Goal: Transaction & Acquisition: Purchase product/service

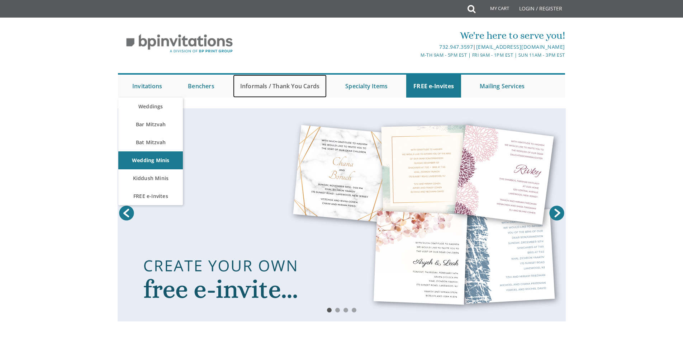
click at [282, 86] on link "Informals / Thank You Cards" at bounding box center [280, 86] width 94 height 23
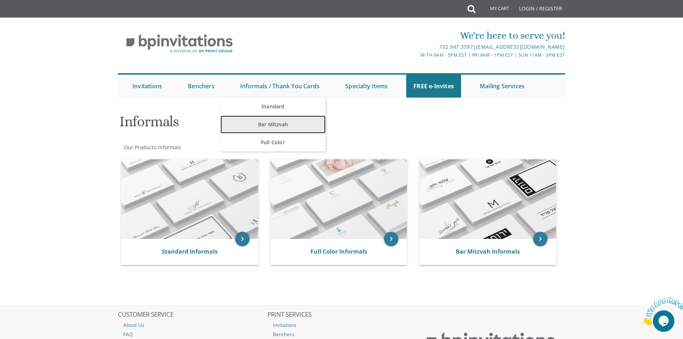
click at [280, 119] on link "Bar Mitzvah" at bounding box center [272, 124] width 105 height 18
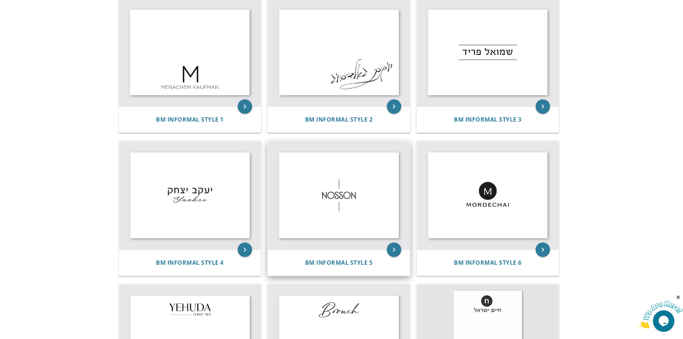
scroll to position [143, 0]
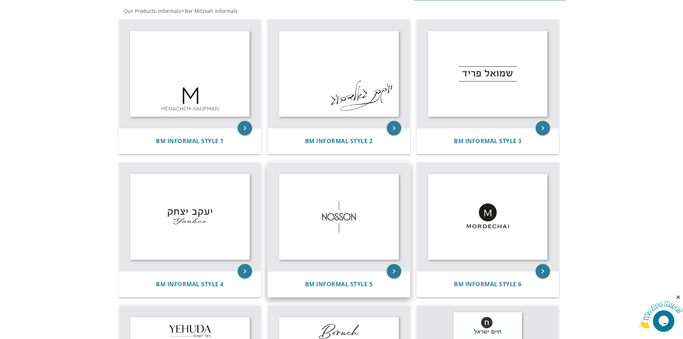
click at [336, 227] on img at bounding box center [339, 216] width 142 height 109
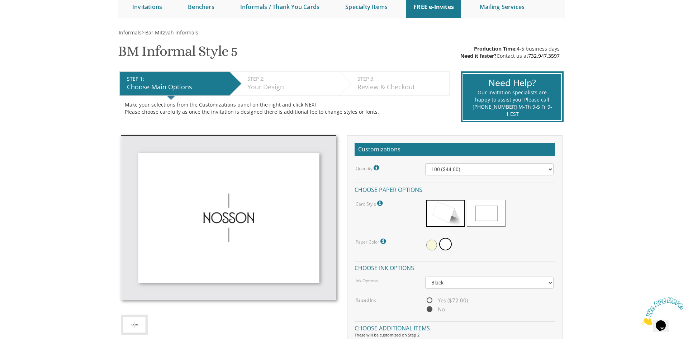
scroll to position [108, 0]
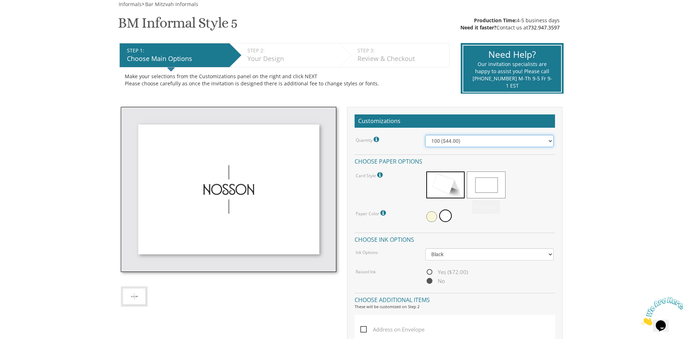
click at [443, 140] on select "100 ($44.00) 200 ($63.00) 300 ($82.00) 400 ($101.00) 500 ($120.00) 600 ($139.00…" at bounding box center [489, 141] width 128 height 12
click at [425, 135] on select "100 ($44.00) 200 ($63.00) 300 ($82.00) 400 ($101.00) 500 ($120.00) 600 ($139.00…" at bounding box center [489, 141] width 128 height 12
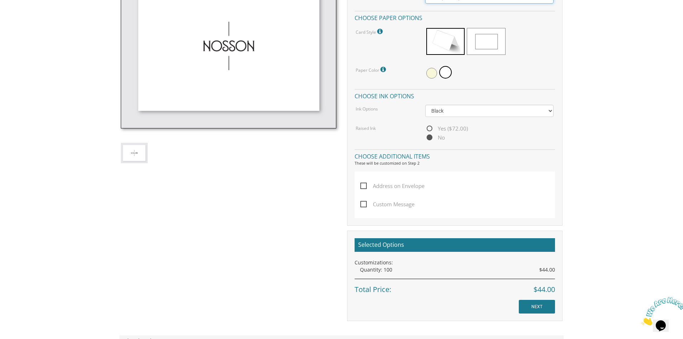
scroll to position [287, 0]
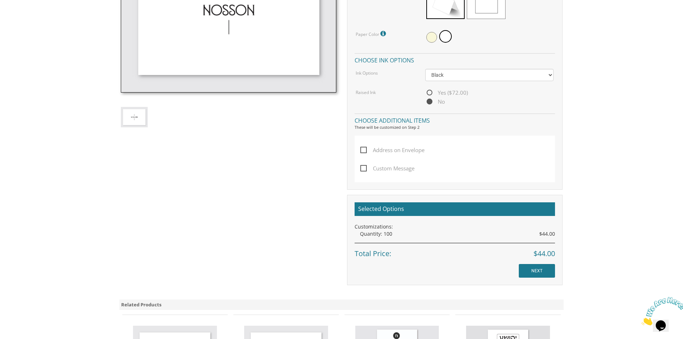
click at [366, 149] on span "Address on Envelope" at bounding box center [392, 149] width 64 height 9
click at [365, 149] on input "Address on Envelope" at bounding box center [362, 149] width 5 height 5
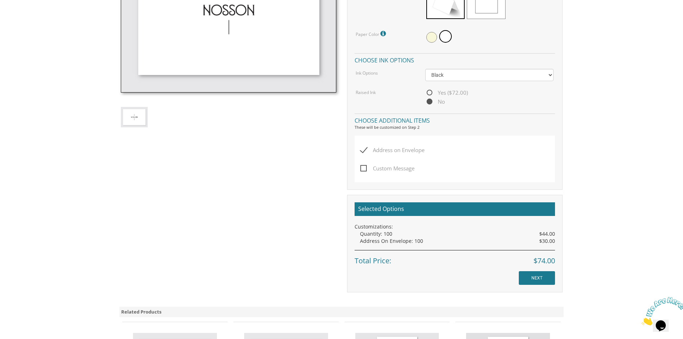
click at [366, 149] on span "Address on Envelope" at bounding box center [392, 149] width 64 height 9
click at [365, 149] on input "Address on Envelope" at bounding box center [362, 149] width 5 height 5
checkbox input "false"
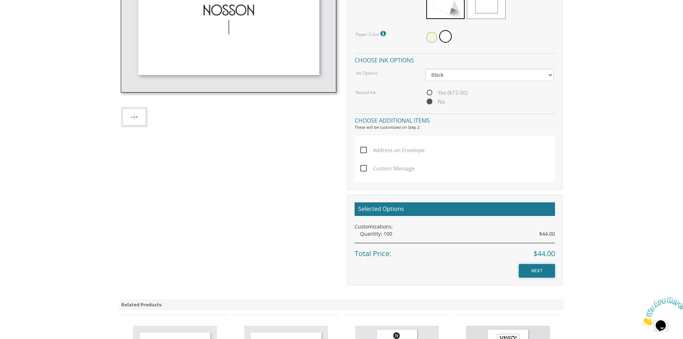
click at [537, 271] on input "NEXT" at bounding box center [537, 271] width 36 height 14
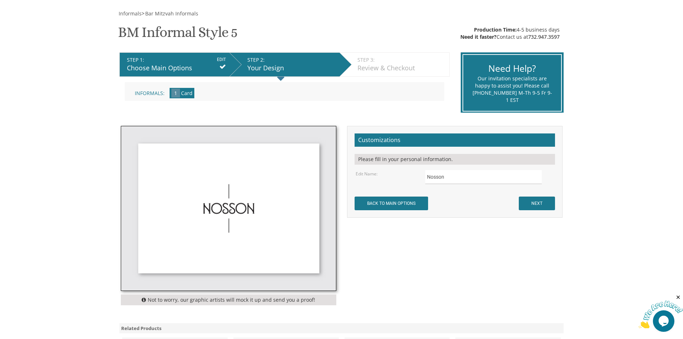
scroll to position [108, 0]
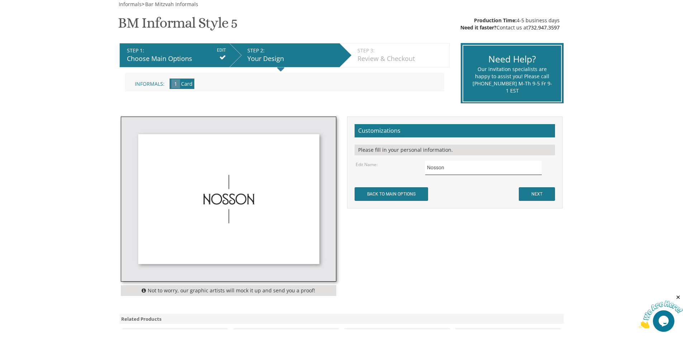
click at [451, 164] on input "Nosson" at bounding box center [483, 168] width 116 height 14
drag, startPoint x: 450, startPoint y: 167, endPoint x: 400, endPoint y: 175, distance: 51.1
click at [400, 175] on form "Customizations Please fill in your personal information. Edit Name: Nosson NEXT" at bounding box center [454, 162] width 200 height 77
type input "Yehuda Weinstein"
click at [525, 190] on input "NEXT" at bounding box center [537, 194] width 36 height 14
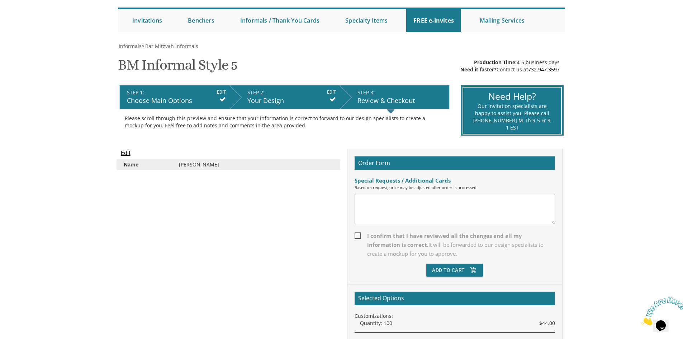
scroll to position [72, 0]
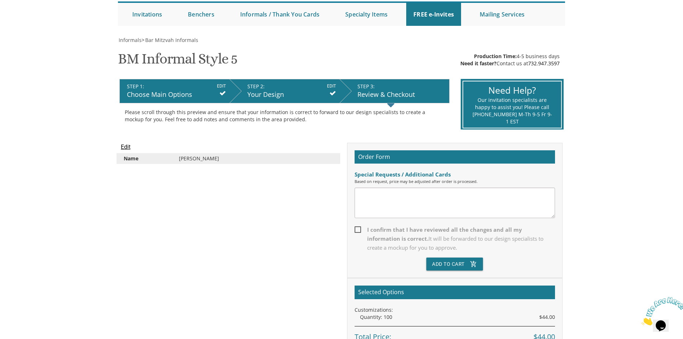
click at [358, 229] on span "I confirm that I have reviewed all the changes and all my information is correc…" at bounding box center [454, 238] width 200 height 27
click at [358, 229] on input "I confirm that I have reviewed all the changes and all my information is correc…" at bounding box center [356, 228] width 5 height 5
click at [457, 256] on label "I confirm that I have reviewed all the changes and all my information is correc…" at bounding box center [454, 241] width 200 height 32
click at [359, 231] on input "I confirm that I have reviewed all the changes and all my information is correc…" at bounding box center [356, 228] width 5 height 5
drag, startPoint x: 458, startPoint y: 261, endPoint x: 401, endPoint y: 37, distance: 231.6
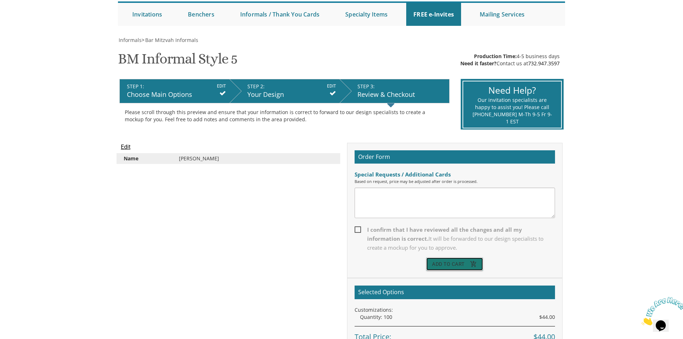
click at [458, 261] on button "Add To Cart add_shopping_cart" at bounding box center [454, 263] width 57 height 13
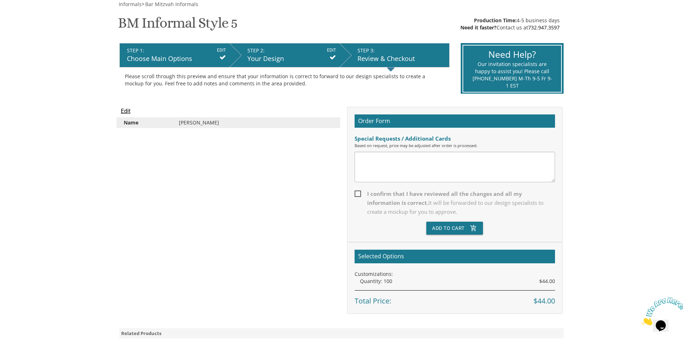
click at [357, 193] on span "I confirm that I have reviewed all the changes and all my information is correc…" at bounding box center [454, 202] width 200 height 27
click at [357, 193] on input "I confirm that I have reviewed all the changes and all my information is correc…" at bounding box center [356, 193] width 5 height 5
checkbox input "true"
click at [454, 230] on button "Add To Cart add_shopping_cart" at bounding box center [454, 227] width 57 height 13
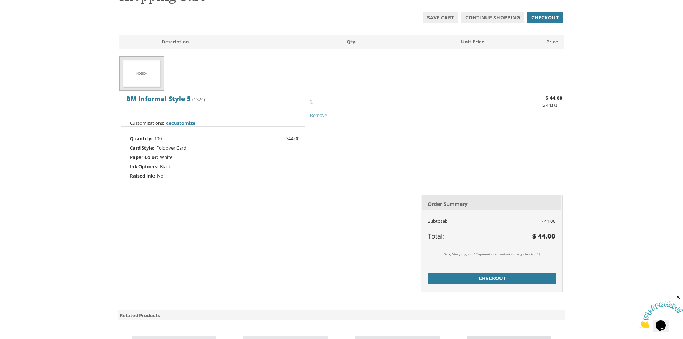
scroll to position [143, 0]
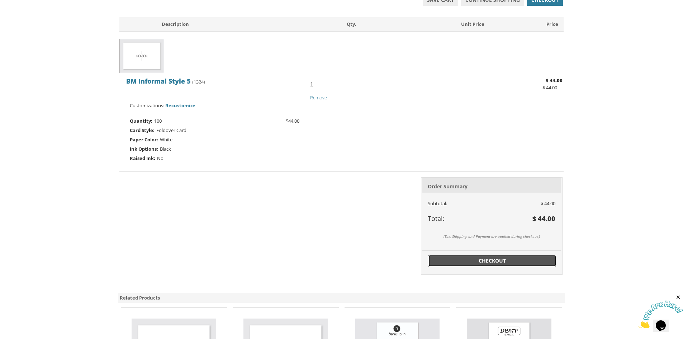
click at [511, 261] on span "Checkout" at bounding box center [492, 260] width 119 height 7
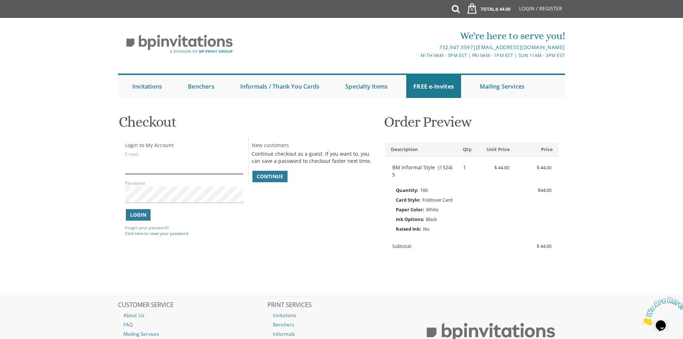
click at [142, 174] on input "E-mail:" at bounding box center [184, 165] width 118 height 16
type input "tzippyweinstein@gmail.com"
click at [268, 179] on span "Continue" at bounding box center [270, 176] width 27 height 7
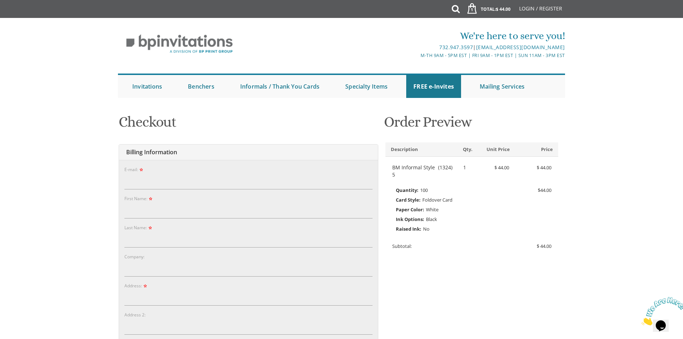
click at [142, 190] on form "E-mail: Password: Password Confirm: First Name: Company:" at bounding box center [248, 345] width 248 height 358
click at [143, 182] on input "E-mail:" at bounding box center [248, 181] width 248 height 16
type input "tzippyweinstein@gmail.com"
click at [151, 205] on input "First Name:" at bounding box center [248, 210] width 248 height 16
type input "Yehuda"
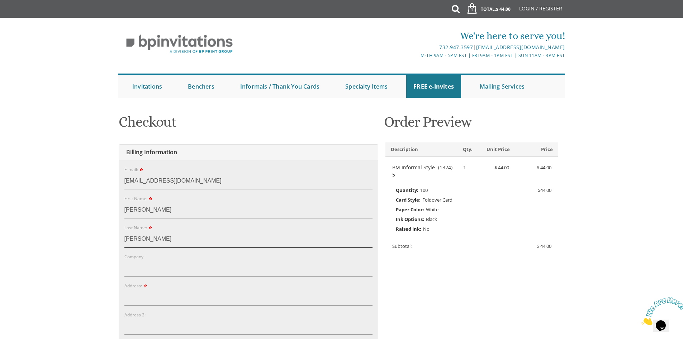
type input "Weinstein"
type input "[STREET_ADDRESS][PERSON_NAME]"
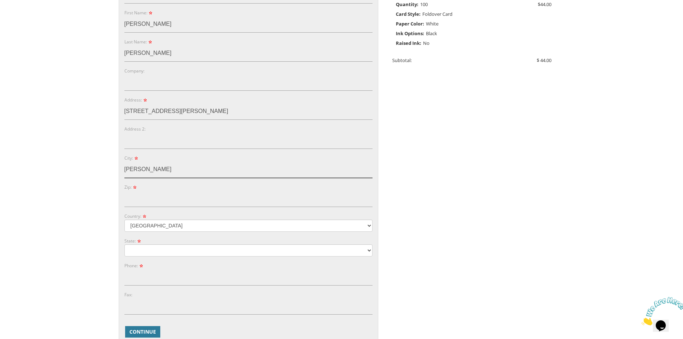
type input "Jackson"
type input "NJ"
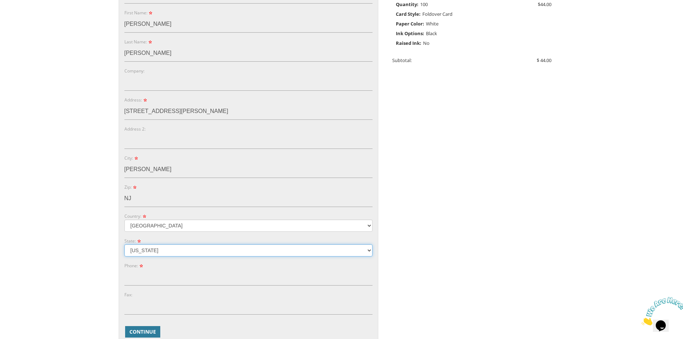
select select "NJ"
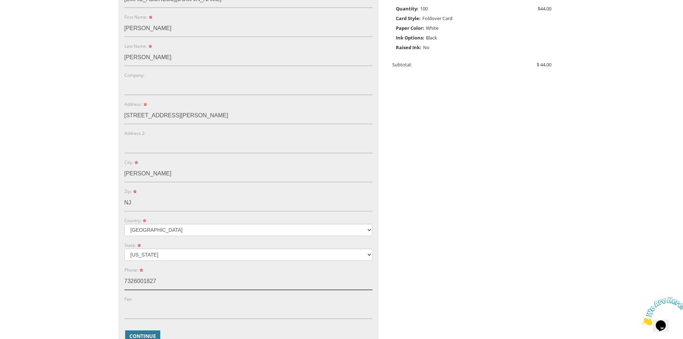
scroll to position [221, 0]
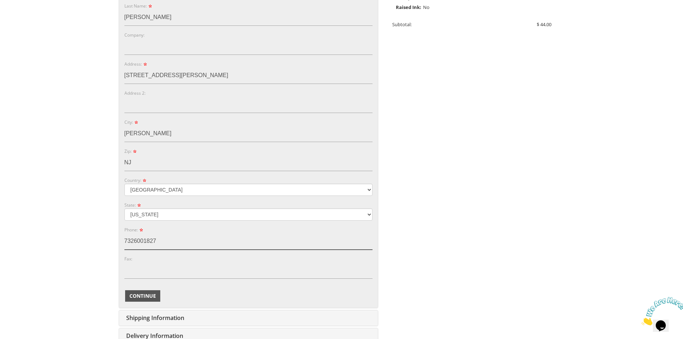
type input "7326001827"
click at [152, 296] on span "Continue" at bounding box center [142, 295] width 27 height 7
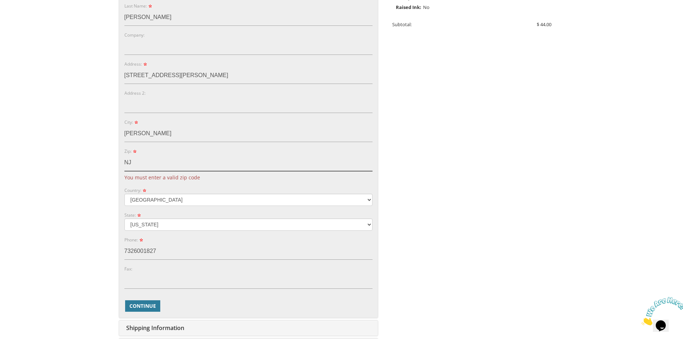
click at [171, 165] on input "NJ" at bounding box center [248, 162] width 248 height 16
click at [84, 176] on body "My Cart 1 Total: $ 44.00 $ 44.00 BM Informal Style 5 Qty. 1" at bounding box center [341, 150] width 683 height 743
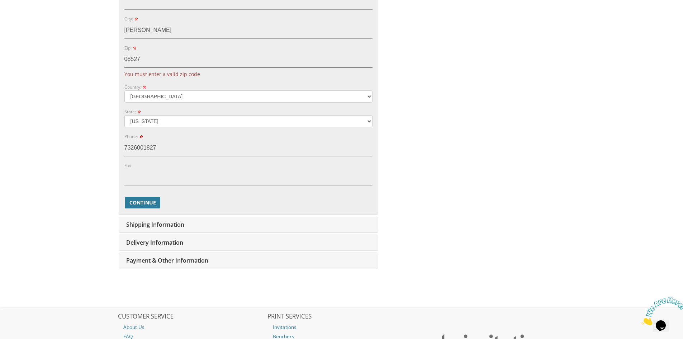
scroll to position [329, 0]
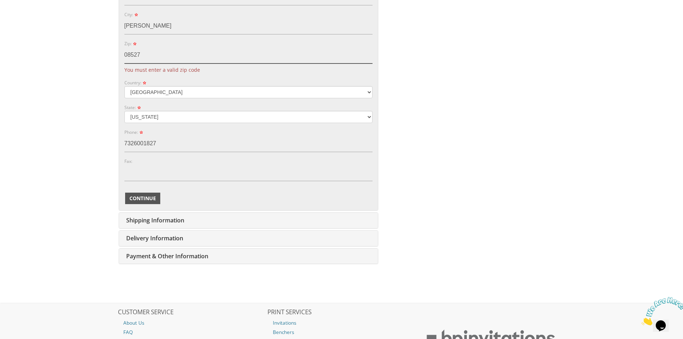
type input "08527"
click at [146, 192] on button "Continue" at bounding box center [142, 197] width 35 height 11
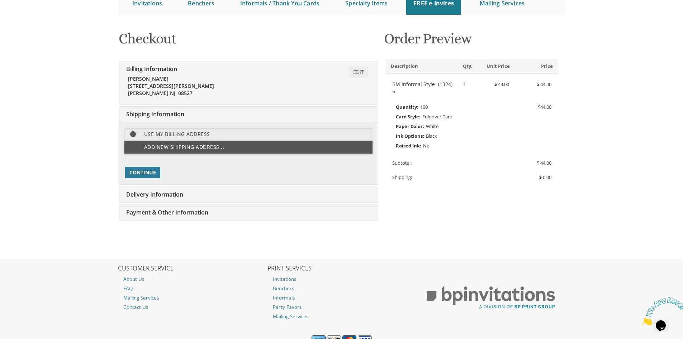
scroll to position [115, 0]
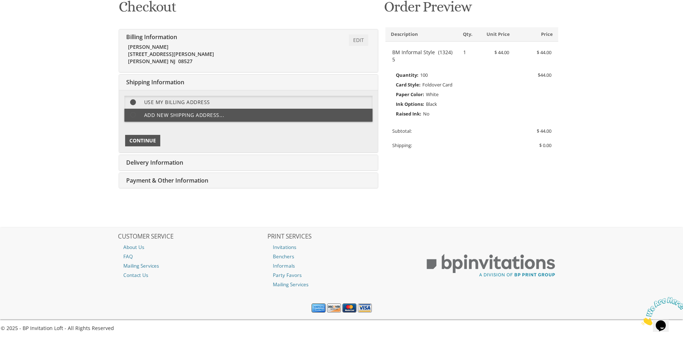
click at [146, 140] on span "Continue" at bounding box center [142, 140] width 27 height 7
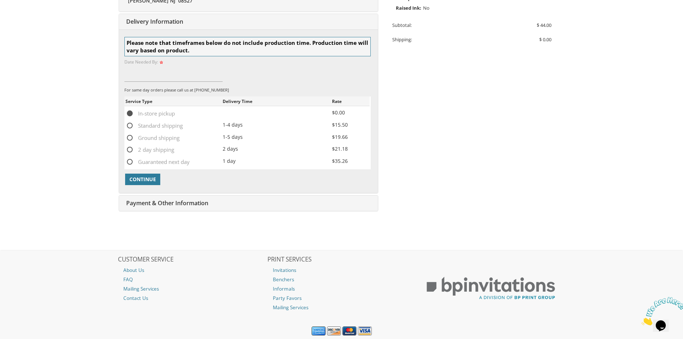
scroll to position [221, 0]
click at [151, 179] on span "Continue" at bounding box center [142, 178] width 27 height 7
type input "9/5/2025"
click at [137, 181] on span "Continue" at bounding box center [142, 178] width 27 height 7
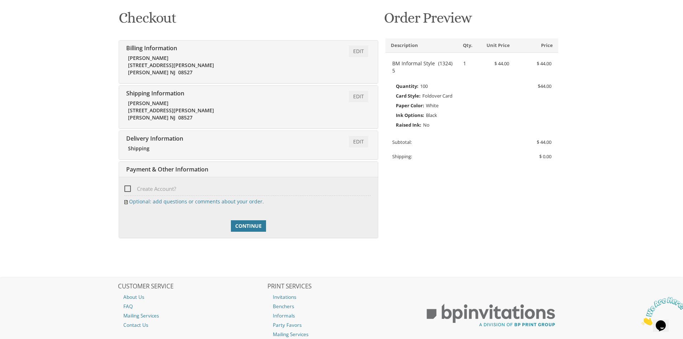
scroll to position [154, 0]
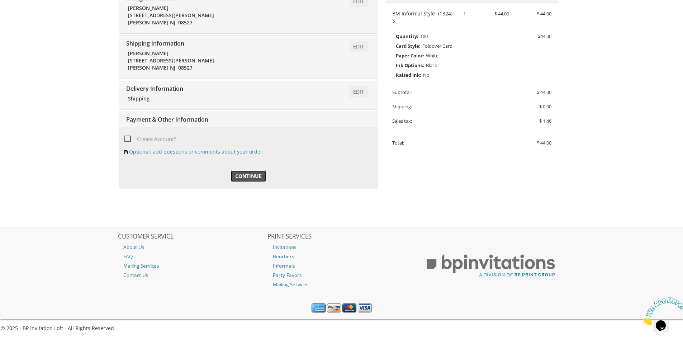
click at [240, 177] on span "Continue" at bounding box center [248, 175] width 27 height 7
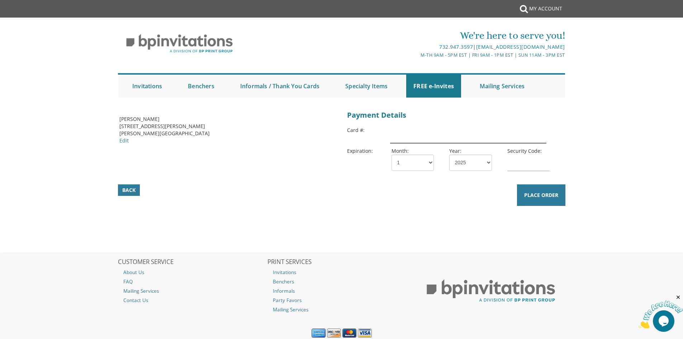
click at [422, 140] on input "text" at bounding box center [468, 135] width 156 height 16
type input "[CREDIT_CARD_NUMBER]"
click at [416, 160] on select "1 2 3 4 5 6 7 8 9 10 11 12" at bounding box center [412, 162] width 42 height 16
select select "02"
click at [391, 154] on select "1 2 3 4 5 6 7 8 9 10 11 12" at bounding box center [412, 162] width 42 height 16
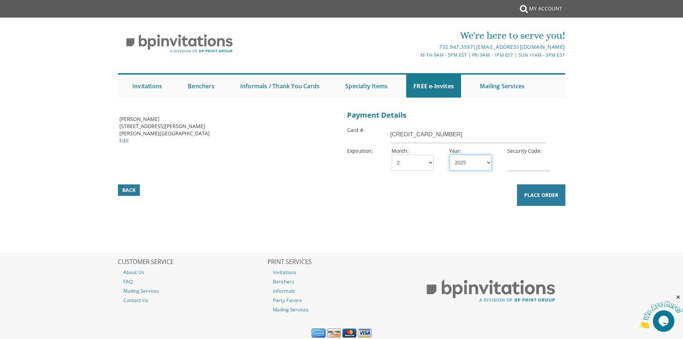
click at [490, 161] on select "2025 2026 2027 2028 2029 2030 2031 2032 2033 2034 2035" at bounding box center [470, 162] width 42 height 16
select select "30"
click at [449, 154] on select "2025 2026 2027 2028 2029 2030 2031 2032 2033 2034 2035" at bounding box center [470, 162] width 42 height 16
click at [518, 165] on input "text" at bounding box center [528, 162] width 42 height 16
type input "1737"
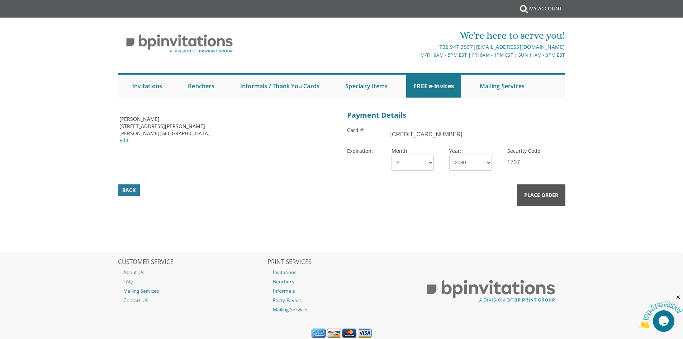
click at [535, 187] on button "Place Order" at bounding box center [541, 195] width 48 height 22
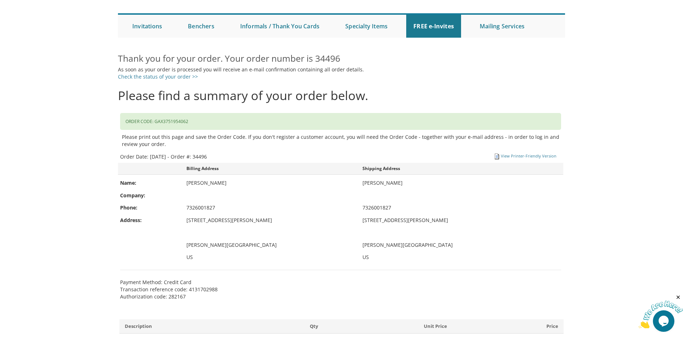
scroll to position [72, 0]
